Goal: Task Accomplishment & Management: Manage account settings

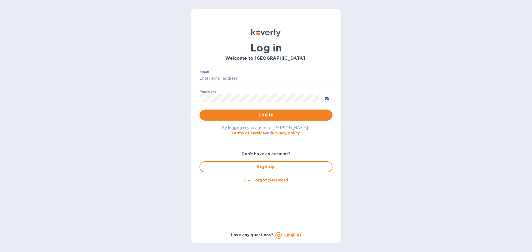
type input "[PERSON_NAME][EMAIL_ADDRESS][PERSON_NAME][DOMAIN_NAME]"
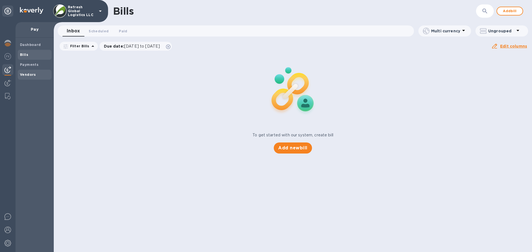
click at [29, 76] on b "Vendors" at bounding box center [28, 75] width 16 height 4
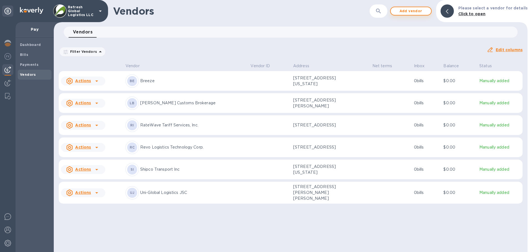
click at [411, 11] on span "Add vendor" at bounding box center [411, 11] width 32 height 7
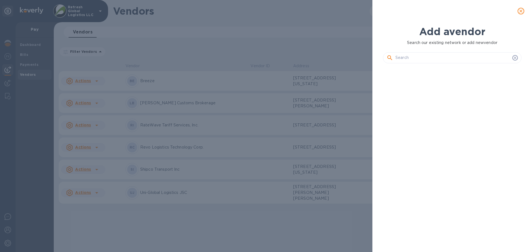
scroll to position [166, 141]
click at [419, 60] on input "text" at bounding box center [452, 58] width 115 height 8
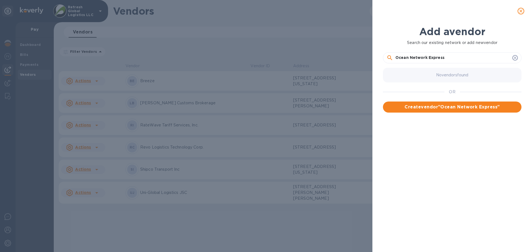
type input "Ocean Network Express"
click at [464, 108] on span "Create vendor " Ocean Network Express "" at bounding box center [452, 107] width 130 height 7
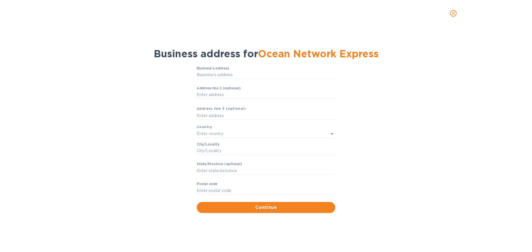
click at [455, 11] on icon "close" at bounding box center [454, 14] width 6 height 6
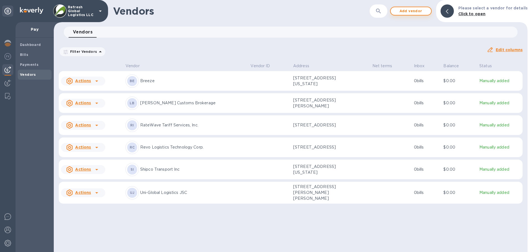
click at [407, 12] on span "Add vendor" at bounding box center [411, 11] width 32 height 7
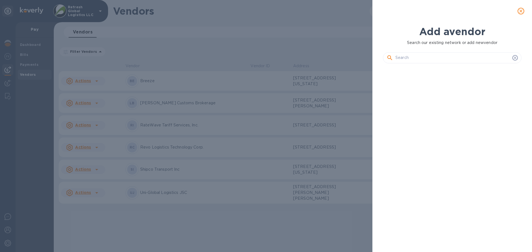
click at [410, 58] on input "text" at bounding box center [452, 58] width 115 height 8
paste input "SGNFR4580400"
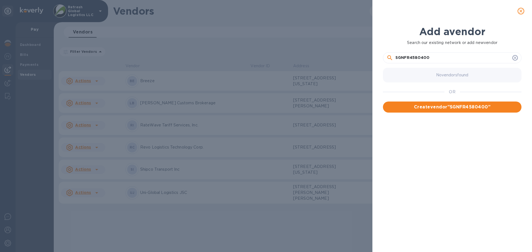
type input "SGNFR4580400"
drag, startPoint x: 437, startPoint y: 58, endPoint x: 448, endPoint y: 60, distance: 11.5
click at [437, 58] on input "SGNFR4580400" at bounding box center [452, 58] width 115 height 8
drag, startPoint x: 515, startPoint y: 61, endPoint x: 514, endPoint y: 56, distance: 4.7
click at [515, 60] on div "SGNFR4580400" at bounding box center [452, 58] width 131 height 8
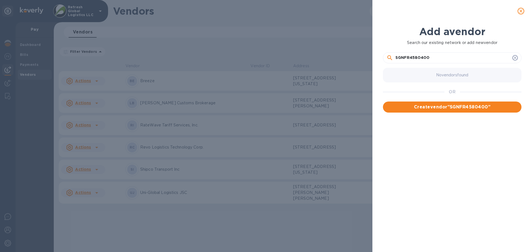
click at [514, 56] on icon at bounding box center [515, 58] width 4 height 4
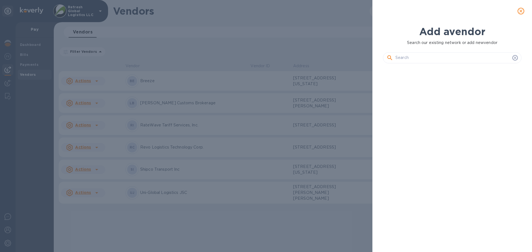
click at [422, 58] on input "text" at bounding box center [452, 58] width 115 height 8
paste input "Ocean Network Express PTE LTD. c/o Ocean Network Express ([GEOGRAPHIC_DATA]) Inc"
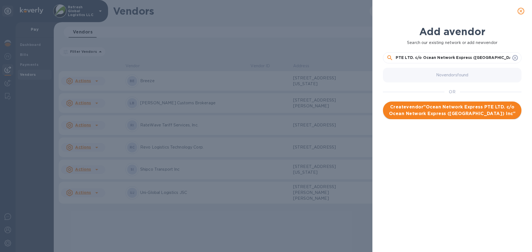
type input "Ocean Network Express PTE LTD. c/o Ocean Network Express ([GEOGRAPHIC_DATA]) Inc"
click at [439, 108] on span "Create vendor " Ocean Network Express PTE LTD. c/o Ocean Network Express (North…" at bounding box center [452, 110] width 130 height 13
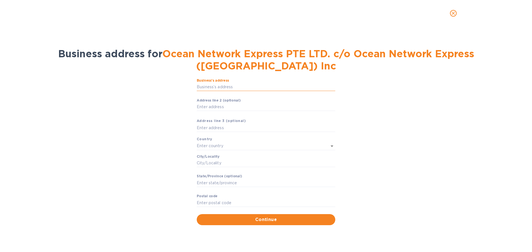
click at [209, 85] on input "Business’s аddress" at bounding box center [266, 87] width 139 height 8
type input "[STREET_ADDRESS]"
type input "[GEOGRAPHIC_DATA]"
type input "VA"
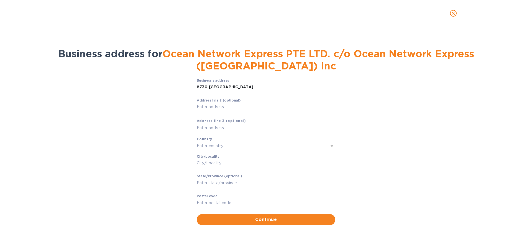
type input "23235"
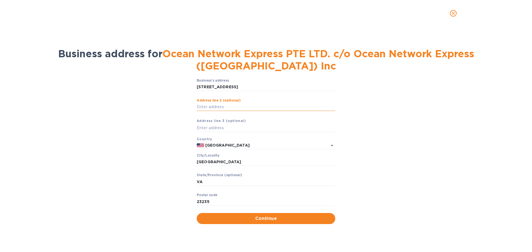
click at [204, 108] on input "Аddress line 2 (optional)" at bounding box center [266, 107] width 139 height 8
type input "Suite 400"
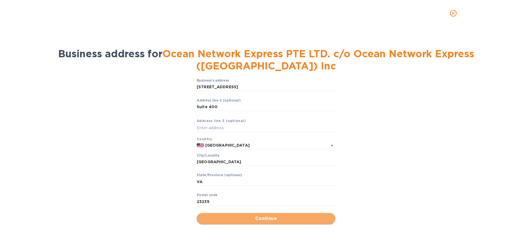
click at [260, 220] on span "Continue" at bounding box center [266, 219] width 130 height 7
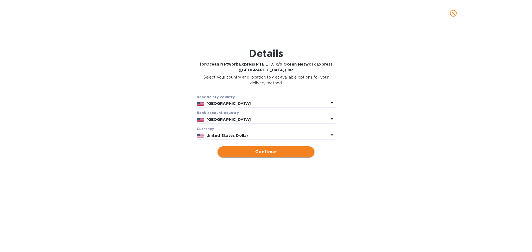
click at [265, 153] on span "Continue" at bounding box center [266, 152] width 88 height 7
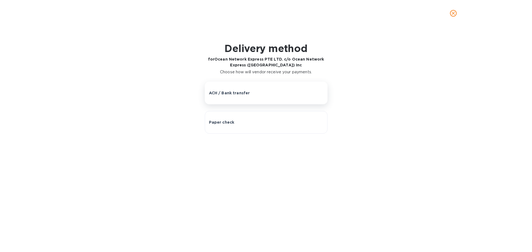
click at [228, 90] on p "ACH / Bank transfer" at bounding box center [229, 93] width 41 height 6
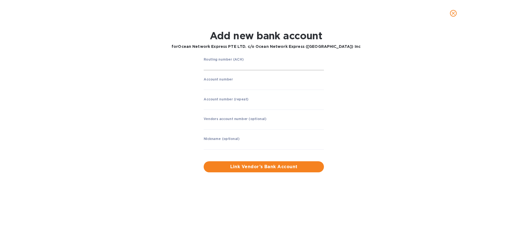
click at [221, 68] on input "string" at bounding box center [264, 66] width 120 height 8
type input "022000020"
click at [222, 86] on input "string" at bounding box center [264, 86] width 120 height 8
type input "000274666"
drag, startPoint x: 210, startPoint y: 104, endPoint x: 215, endPoint y: 105, distance: 5.6
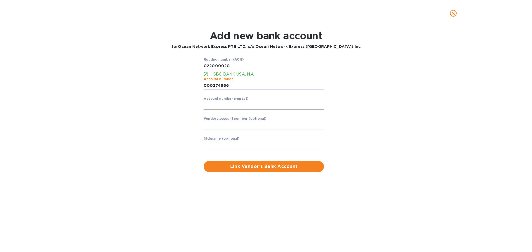
click at [210, 104] on input "string" at bounding box center [264, 105] width 120 height 8
type input "000274666"
click at [233, 126] on input "text" at bounding box center [264, 125] width 120 height 8
click at [213, 145] on input "text" at bounding box center [264, 145] width 120 height 8
click at [157, 183] on div "Add new bank account for Ocean Network Express PTE LTD. c/o Ocean Network Expre…" at bounding box center [266, 140] width 532 height 226
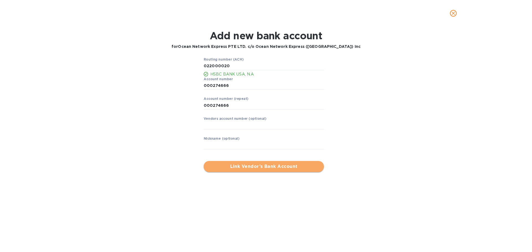
click at [262, 168] on span "Link Vendor’s Bank Account" at bounding box center [263, 167] width 111 height 7
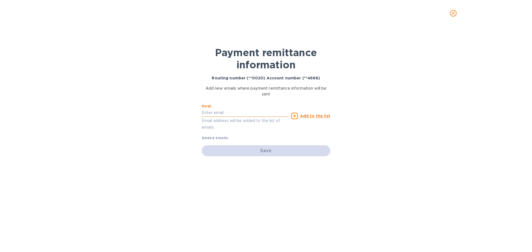
click at [212, 112] on input "text" at bounding box center [245, 113] width 87 height 8
paste input "[EMAIL_ADDRESS][DOMAIN_NAME]"
type input "[EMAIL_ADDRESS][DOMAIN_NAME]"
click at [318, 117] on u "Add to the list" at bounding box center [315, 116] width 30 height 4
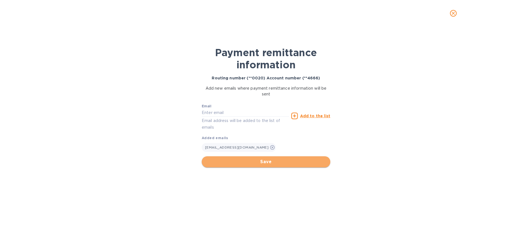
click at [259, 162] on span "Save" at bounding box center [266, 162] width 120 height 7
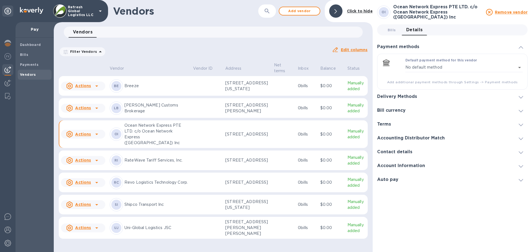
click at [93, 139] on div at bounding box center [96, 134] width 9 height 9
click at [91, 173] on b "Add new bill" at bounding box center [89, 173] width 26 height 4
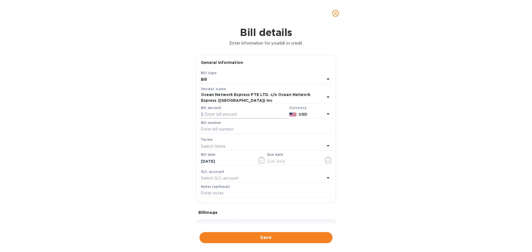
click at [216, 114] on input "text" at bounding box center [244, 115] width 86 height 8
type input "95.01"
click at [204, 129] on input "text" at bounding box center [266, 130] width 131 height 8
paste input "ONEYSGNFR4580400"
type input "ONEYSGNFR4580400"
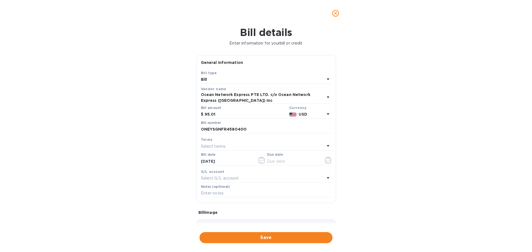
click at [213, 145] on p "Select terms" at bounding box center [213, 147] width 25 height 6
click at [217, 219] on p "CIA" at bounding box center [263, 219] width 117 height 6
type input "[DATE]"
drag, startPoint x: 221, startPoint y: 132, endPoint x: 192, endPoint y: 132, distance: 29.1
click at [192, 132] on div "Bill details Enter information for your bill or credit General information Save…" at bounding box center [266, 140] width 532 height 226
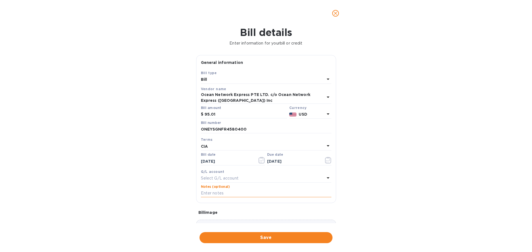
click at [212, 191] on input "text" at bounding box center [266, 194] width 131 height 8
paste input "ONEYSGNFR4580400"
type input "BL# ONEYSGNFR4580400"
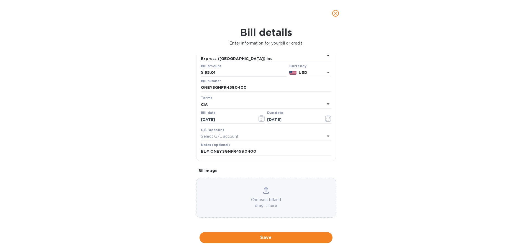
scroll to position [43, 0]
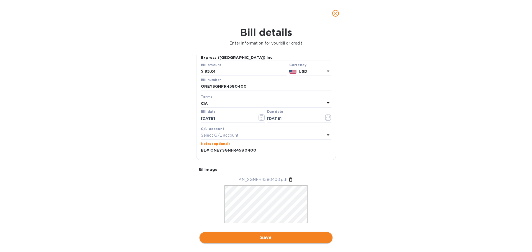
click at [269, 239] on span "Save" at bounding box center [266, 238] width 124 height 7
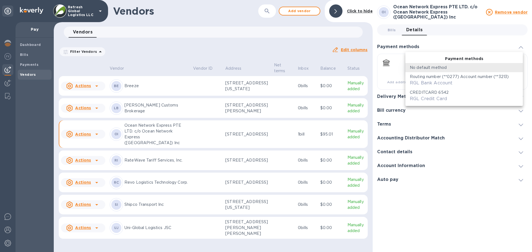
click at [424, 66] on body "Refresh Global Logistics LLC Pay Dashboard Bills Payments Vendors Vendors ​ Add…" at bounding box center [266, 126] width 532 height 252
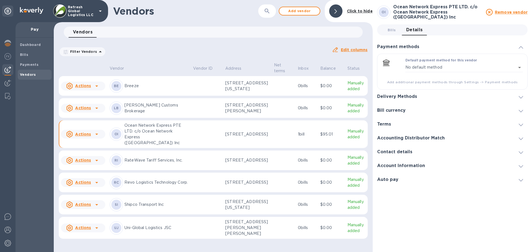
click at [424, 66] on body "Refresh Global Logistics LLC Pay Dashboard Bills Payments Vendors Vendors ​ Add…" at bounding box center [266, 126] width 532 height 252
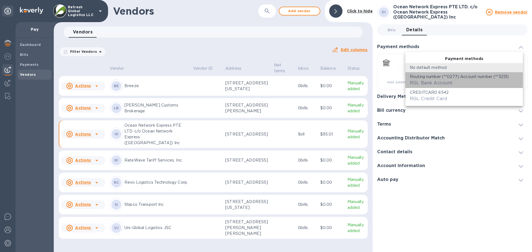
click at [427, 80] on div "RGL Bank Account" at bounding box center [431, 83] width 43 height 7
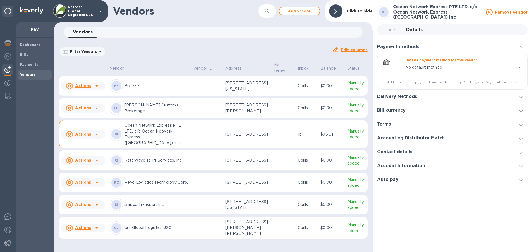
type input "1117811750264379991198815467900016"
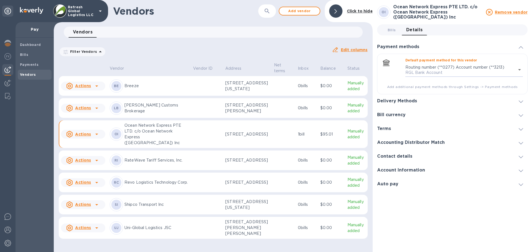
click at [405, 101] on h3 "Delivery Methods" at bounding box center [397, 101] width 40 height 5
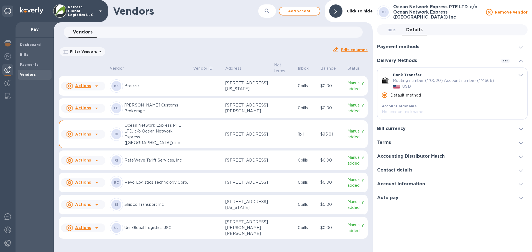
click at [388, 113] on p "No account nickname" at bounding box center [446, 112] width 129 height 6
click at [390, 126] on div "Bill currency" at bounding box center [452, 129] width 150 height 14
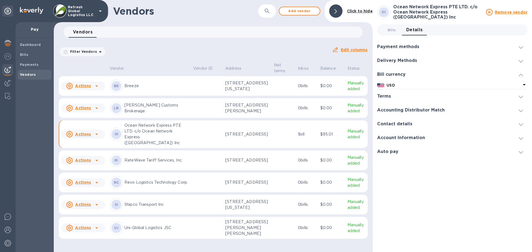
click at [400, 96] on div "Terms" at bounding box center [452, 97] width 150 height 14
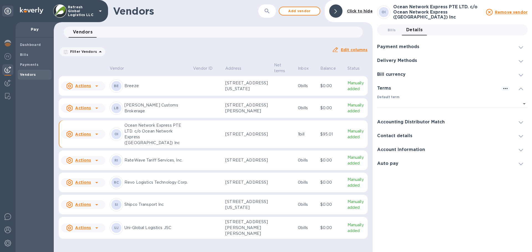
click at [397, 135] on h3 "Contact details" at bounding box center [394, 136] width 35 height 5
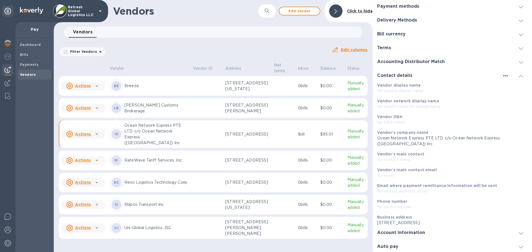
scroll to position [42, 0]
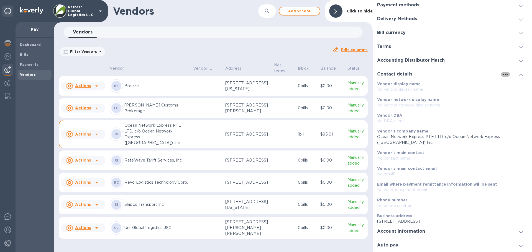
click at [502, 75] on icon "button" at bounding box center [505, 74] width 7 height 7
click at [510, 85] on p "Edit" at bounding box center [510, 86] width 9 height 6
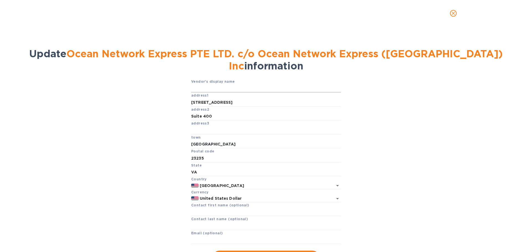
click at [206, 90] on input "text" at bounding box center [266, 89] width 150 height 8
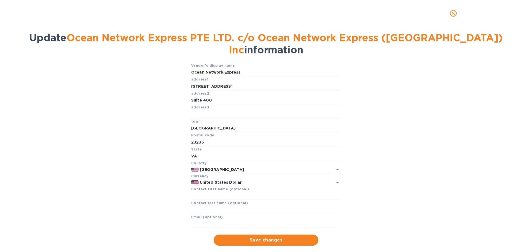
scroll to position [27, 0]
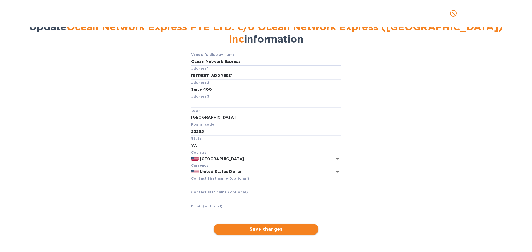
type input "Ocean Network Express"
click at [239, 229] on span "Save changes" at bounding box center [266, 229] width 96 height 7
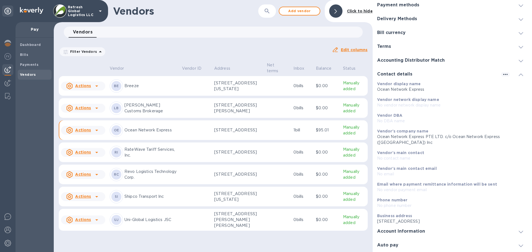
scroll to position [40, 0]
click at [524, 245] on div at bounding box center [520, 246] width 13 height 6
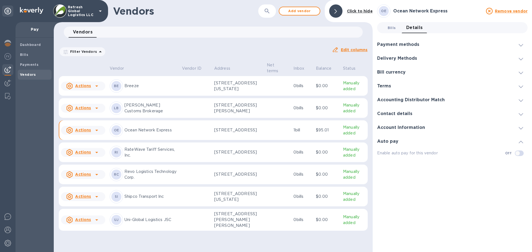
click at [393, 27] on span "Bills 0" at bounding box center [392, 28] width 8 height 6
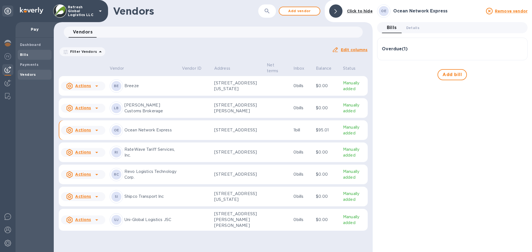
click at [23, 54] on b "Bills" at bounding box center [24, 55] width 8 height 4
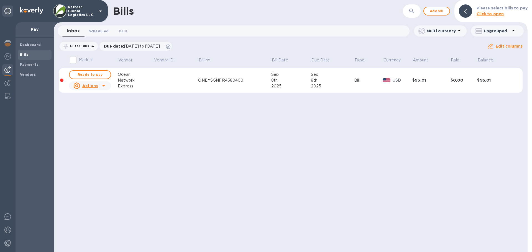
click at [102, 31] on span "Scheduled 0" at bounding box center [99, 31] width 20 height 6
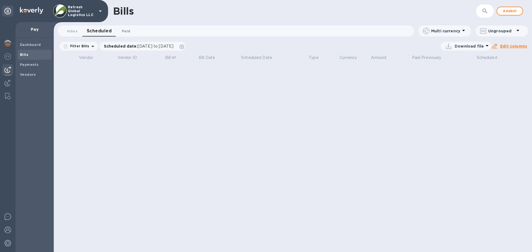
click at [131, 31] on span "Paid 0" at bounding box center [126, 31] width 11 height 6
